Goal: Information Seeking & Learning: Learn about a topic

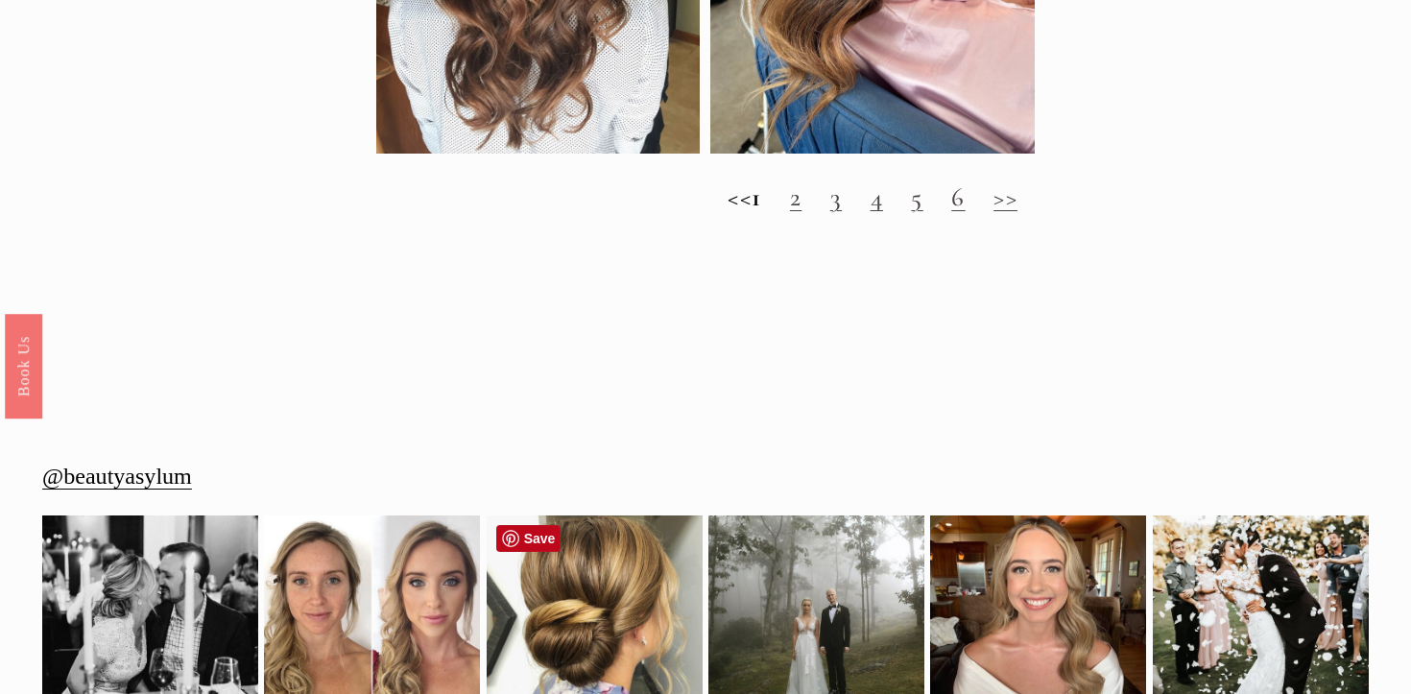
scroll to position [1782, 0]
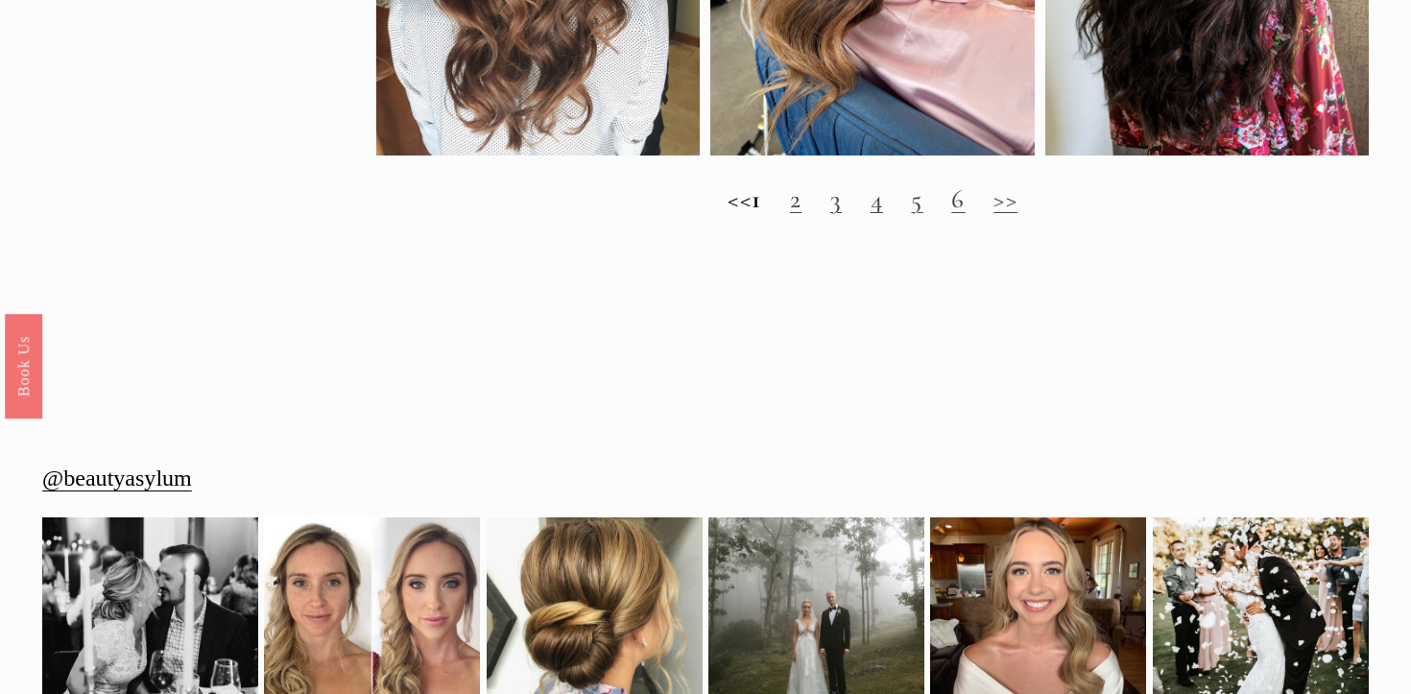
click at [817, 204] on h2 "<< 1 2 3 4 5 6 >>" at bounding box center [872, 199] width 992 height 31
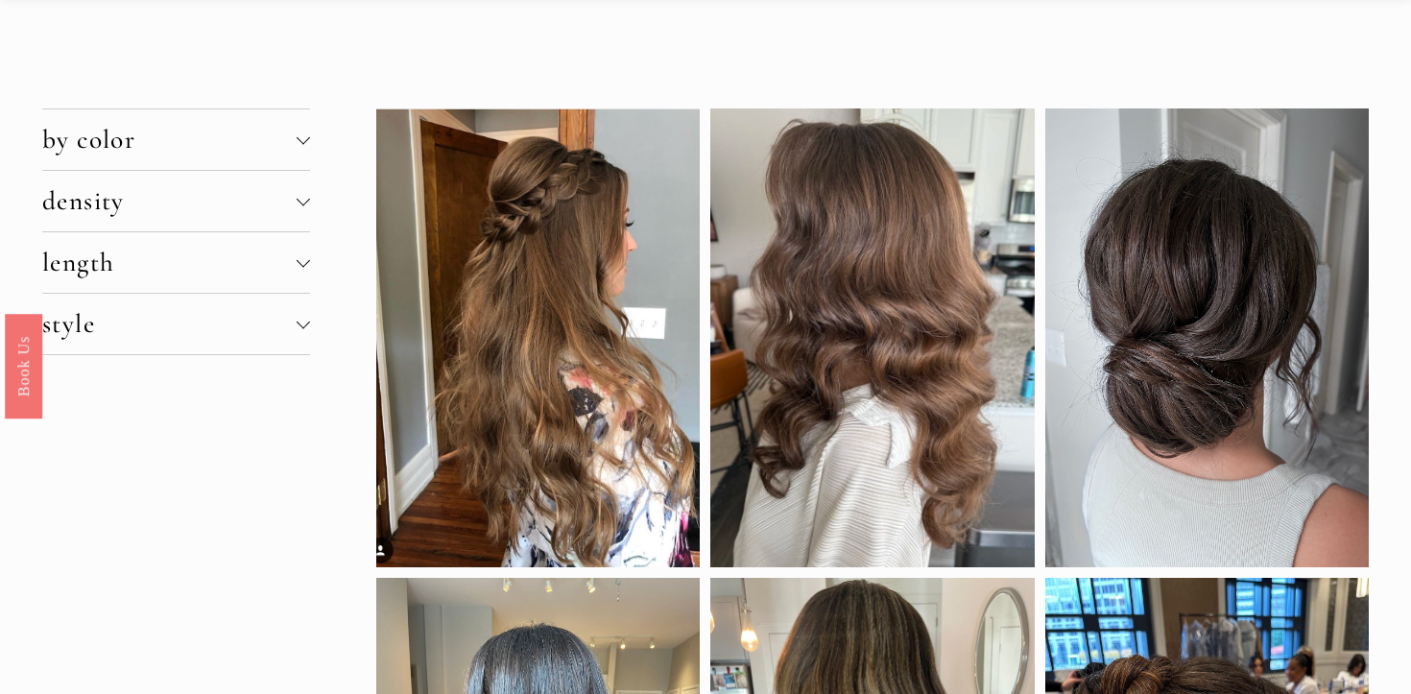
scroll to position [131, 0]
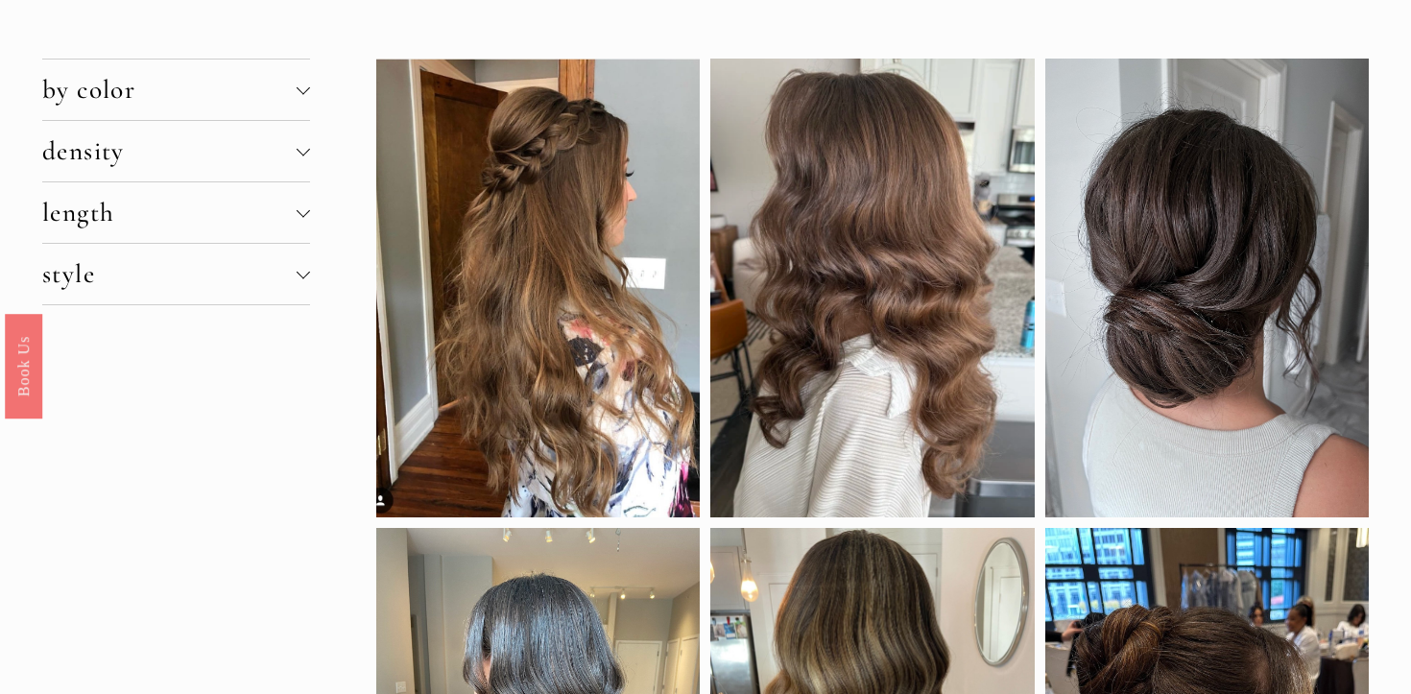
click at [156, 216] on span "length" at bounding box center [169, 213] width 254 height 32
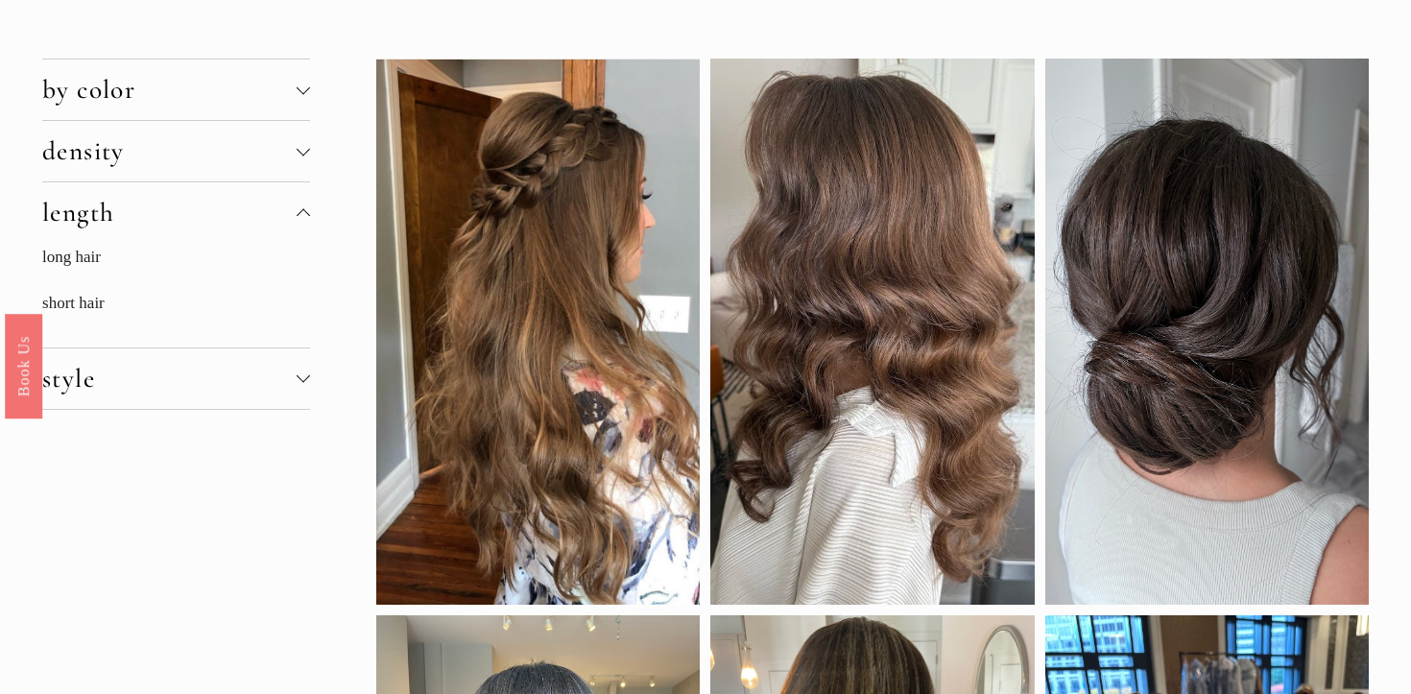
click at [156, 216] on span "length" at bounding box center [169, 213] width 254 height 32
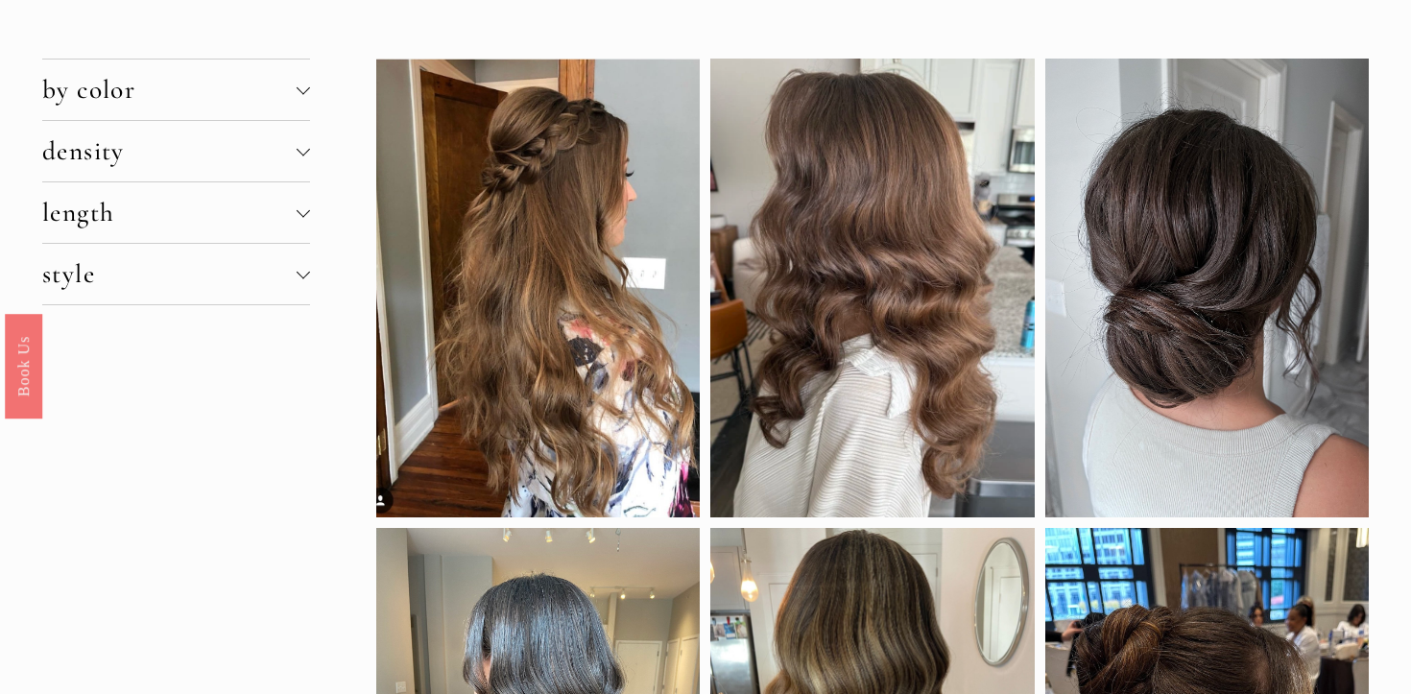
click at [215, 142] on span "density" at bounding box center [169, 151] width 254 height 32
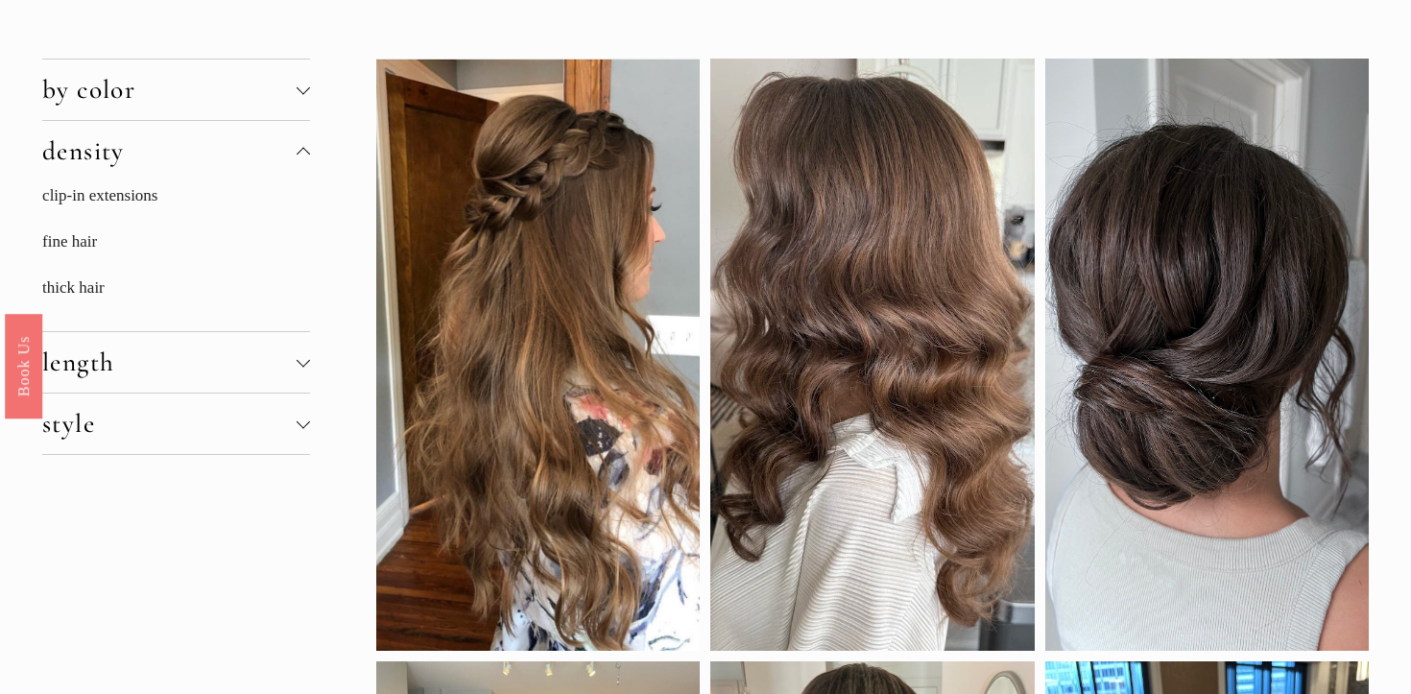
click at [215, 142] on span "density" at bounding box center [169, 151] width 254 height 32
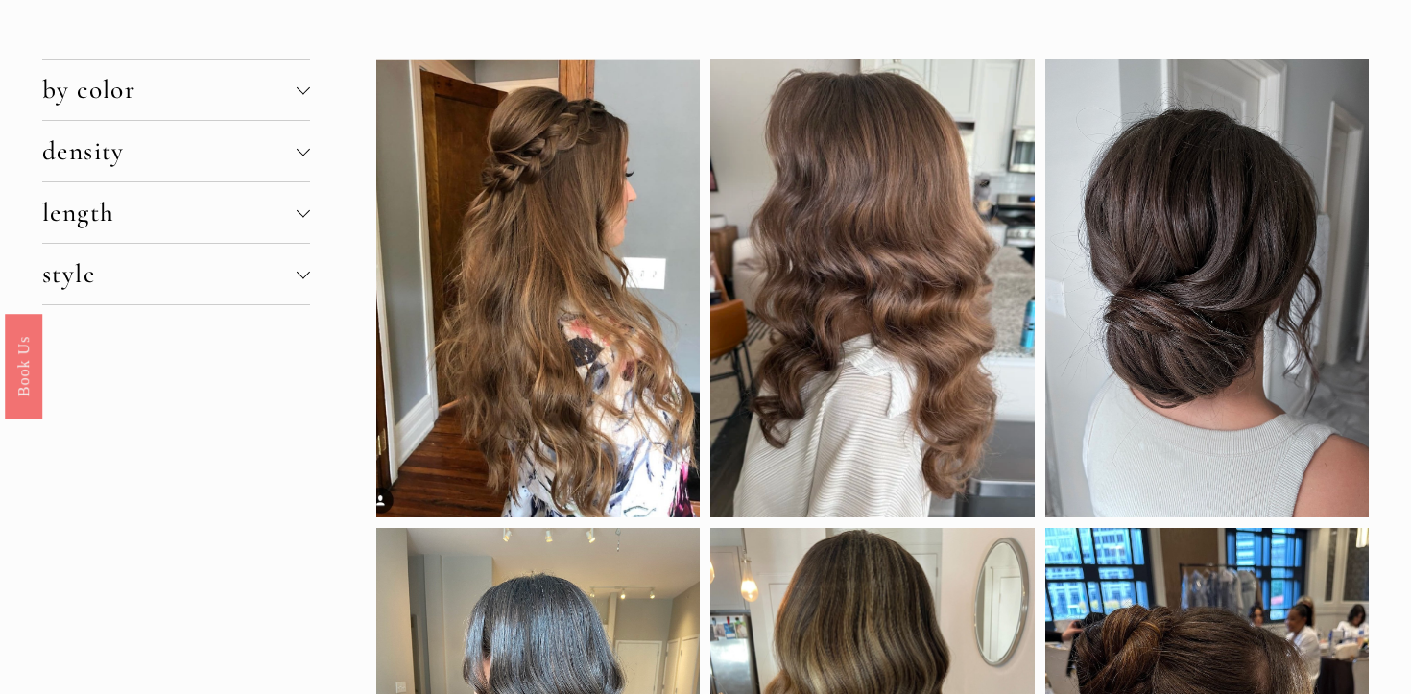
click at [299, 101] on button "by color" at bounding box center [176, 89] width 268 height 60
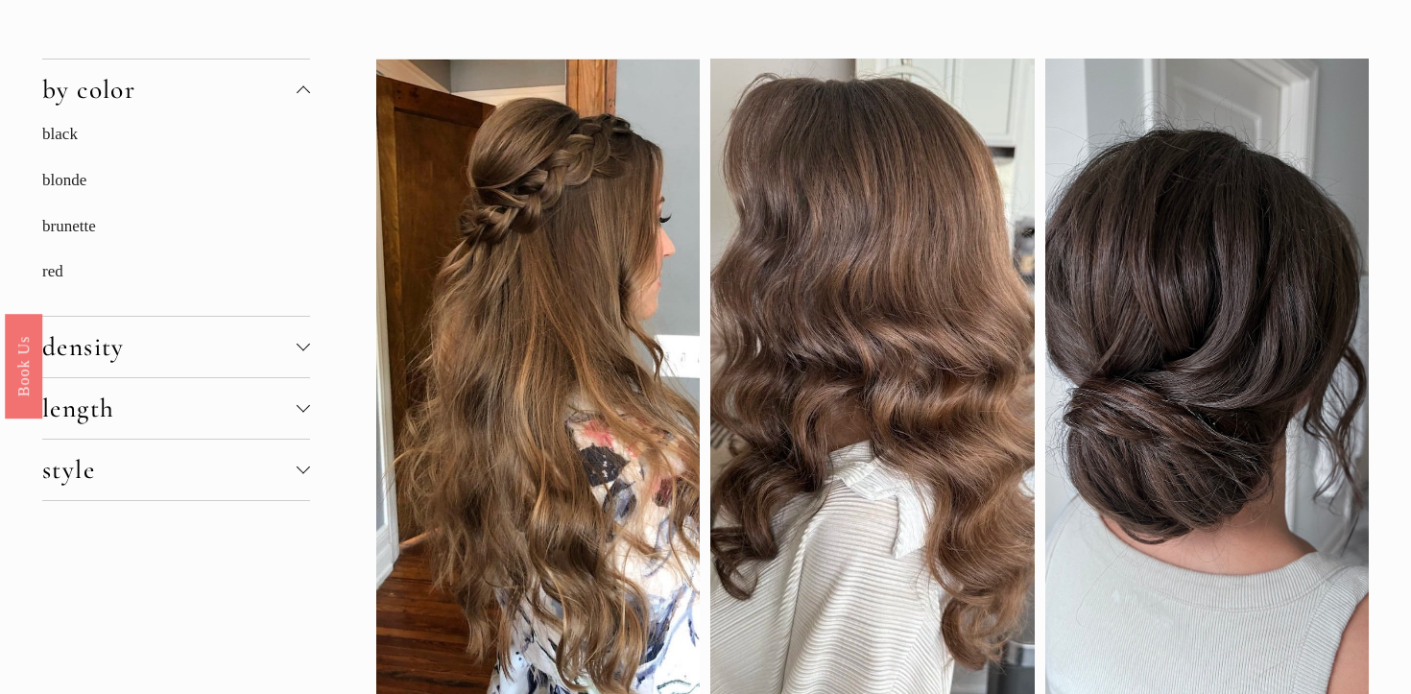
click at [302, 93] on div at bounding box center [303, 91] width 13 height 13
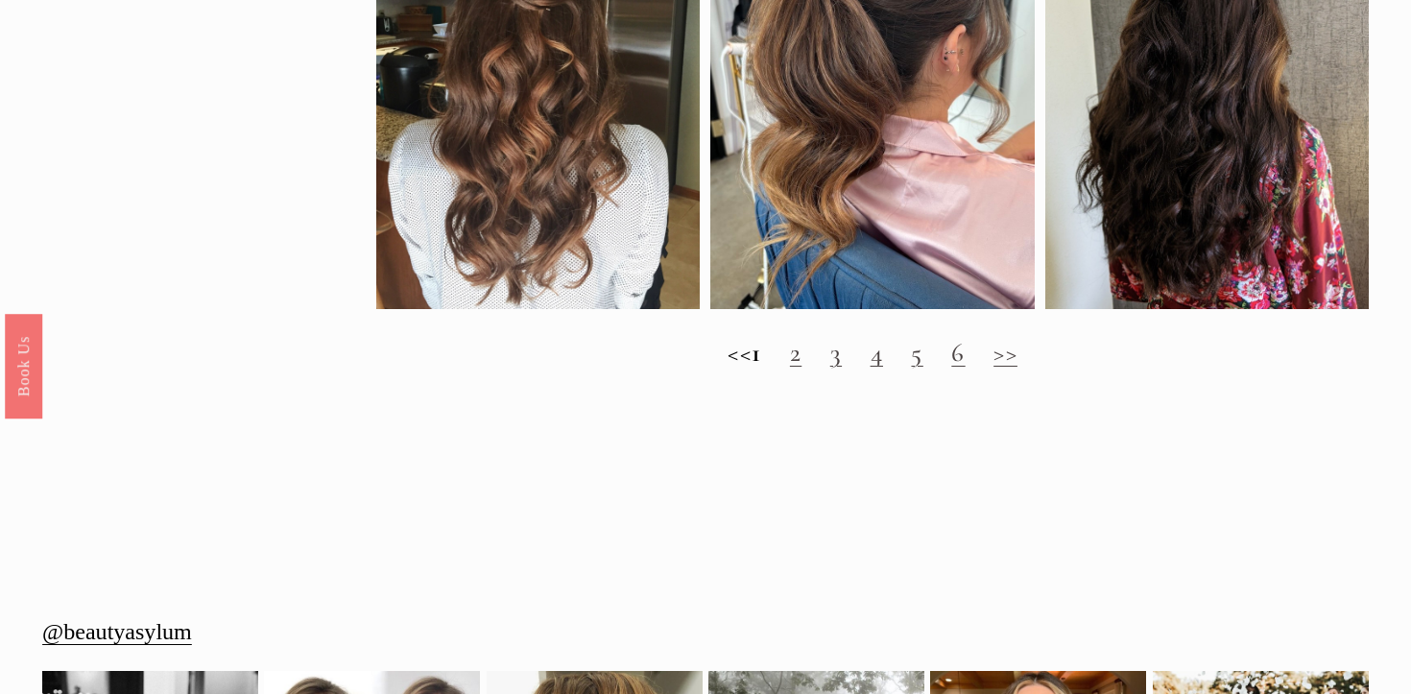
scroll to position [1629, 0]
click at [858, 358] on h2 "<< 1 2 3 4 5 6 >>" at bounding box center [872, 352] width 992 height 31
